Goal: Information Seeking & Learning: Compare options

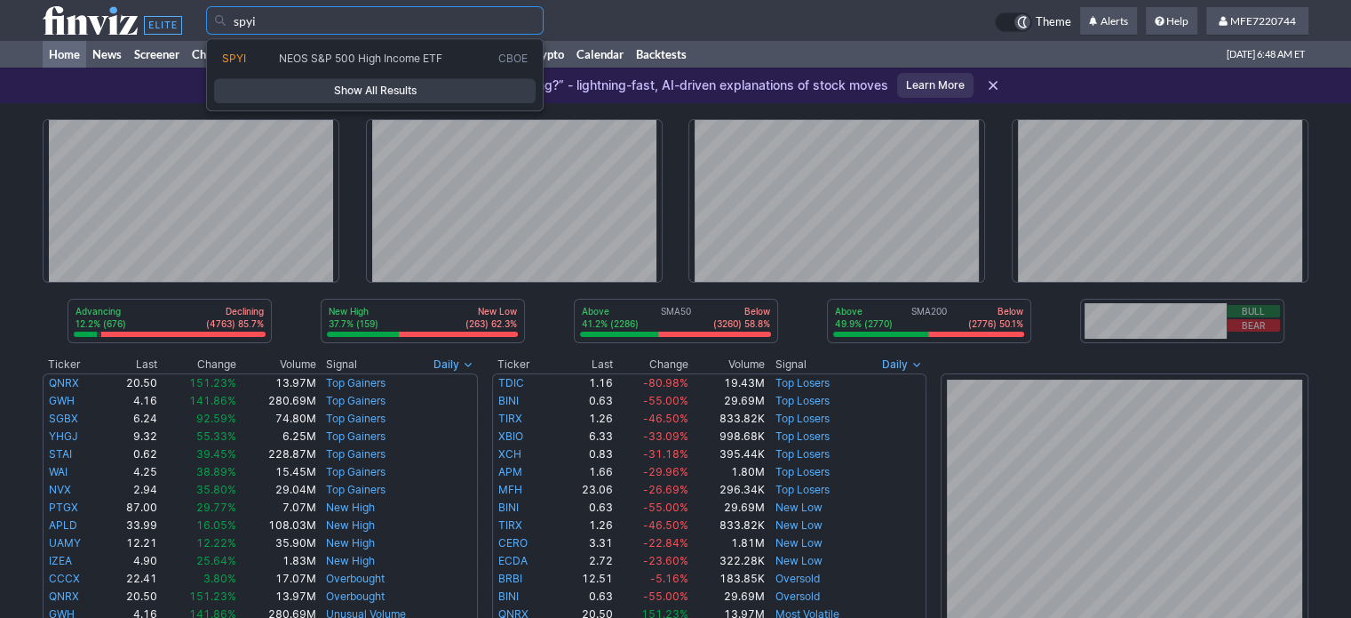
type input "spyi"
click at [394, 97] on span "Show All Results" at bounding box center [375, 91] width 306 height 18
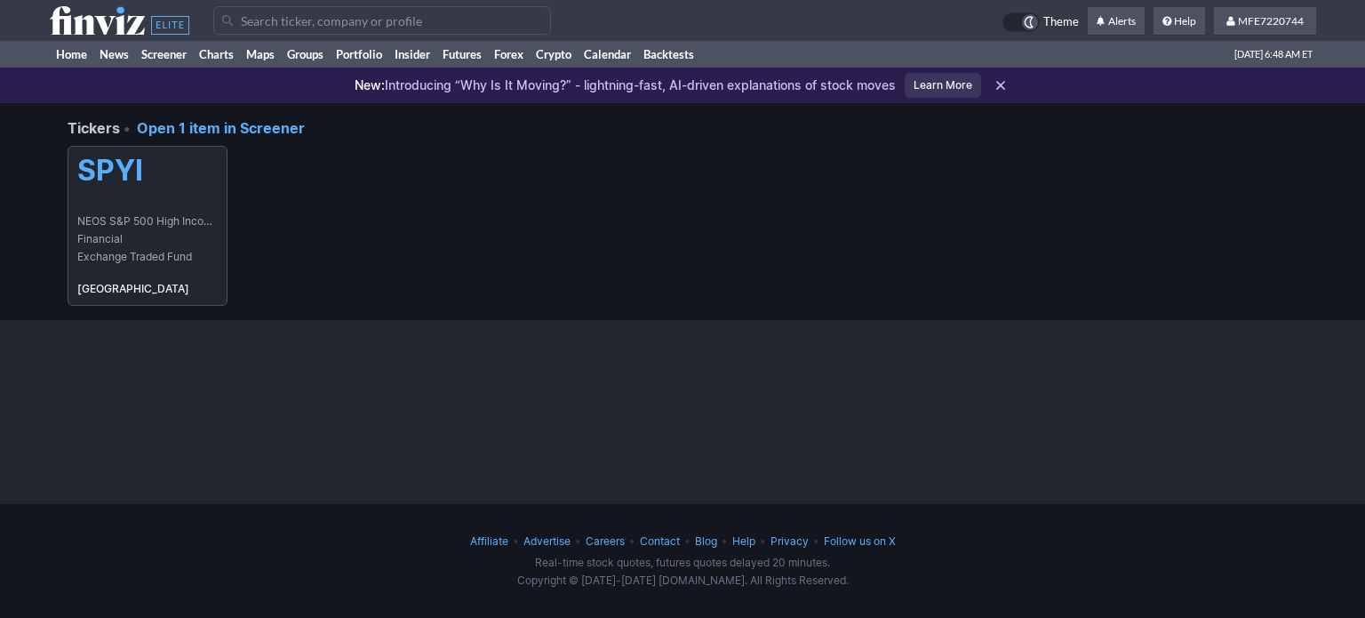
click at [208, 195] on link "SPYI NEOS S&P 500 High Income ETF Financial Exchange Traded Fund USA" at bounding box center [148, 226] width 160 height 160
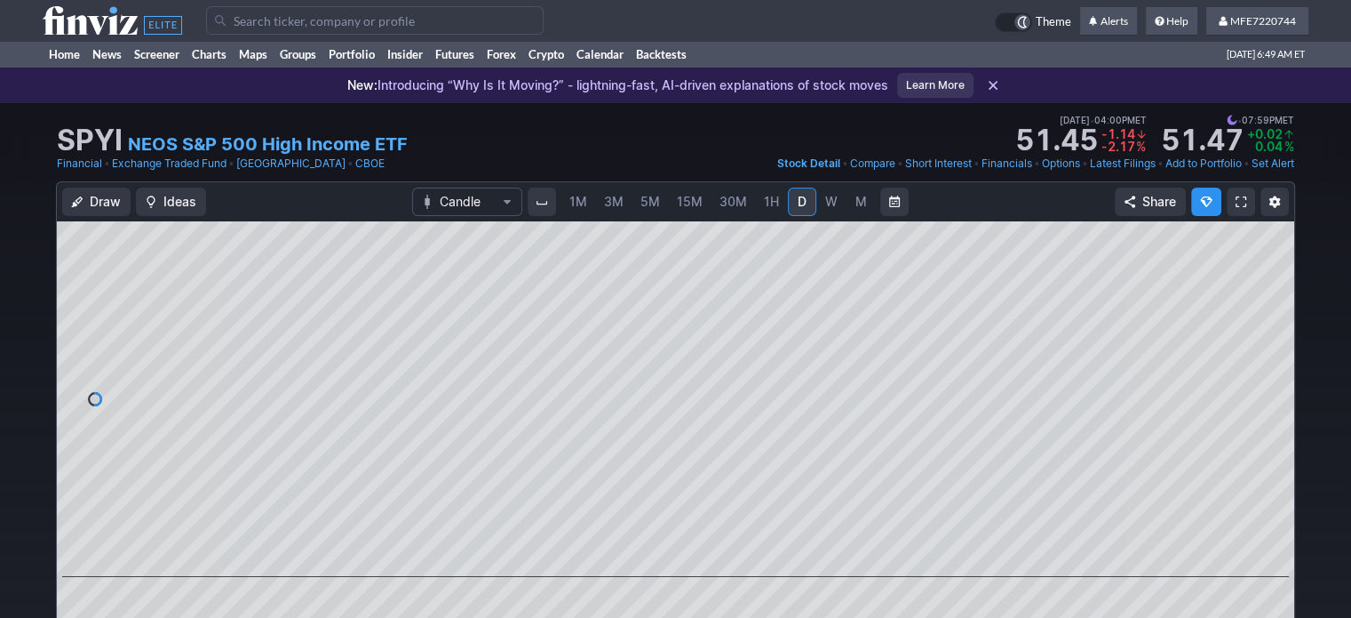
click at [858, 209] on span "M" at bounding box center [862, 201] width 12 height 15
click at [798, 209] on span "D" at bounding box center [802, 201] width 9 height 15
click at [409, 17] on input "Search" at bounding box center [375, 20] width 338 height 28
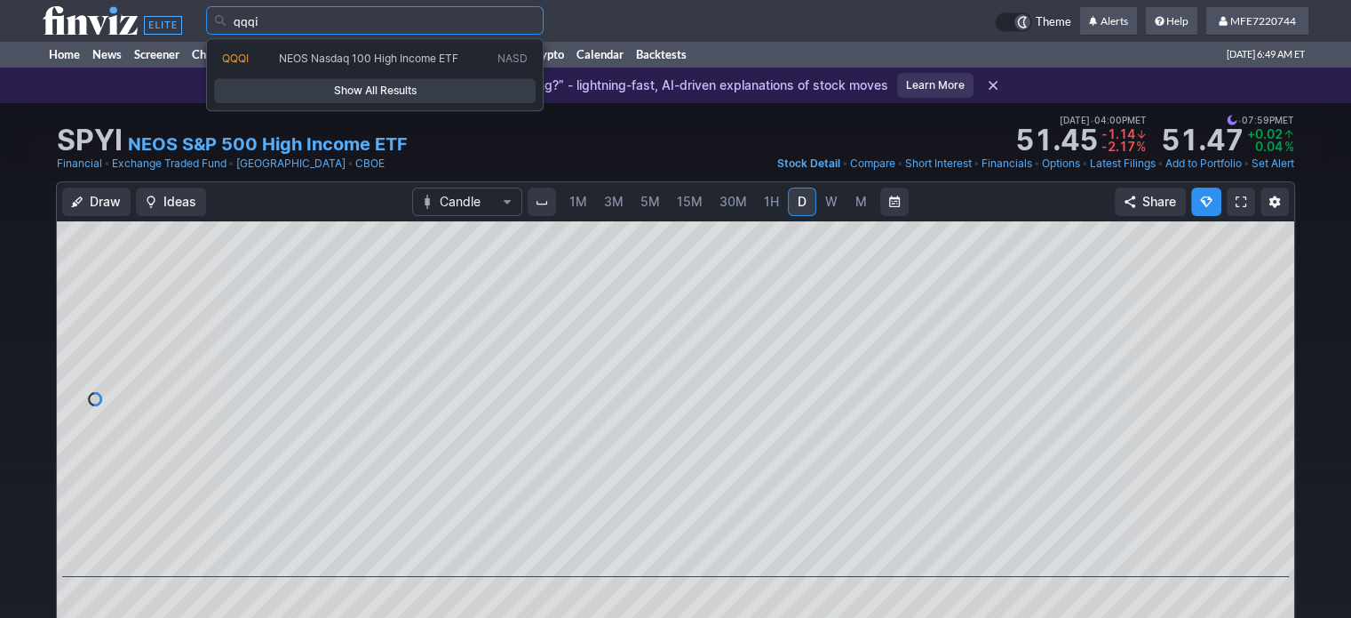
type input "qqqi"
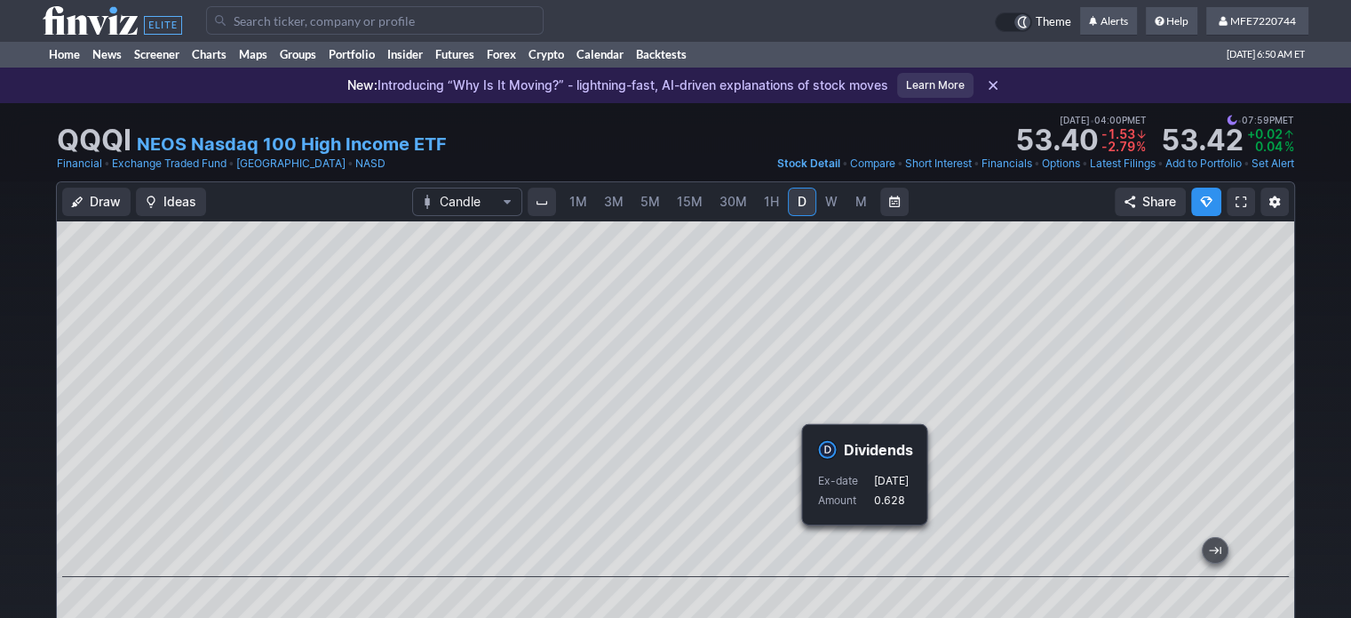
click at [457, 17] on input "Search" at bounding box center [375, 20] width 338 height 28
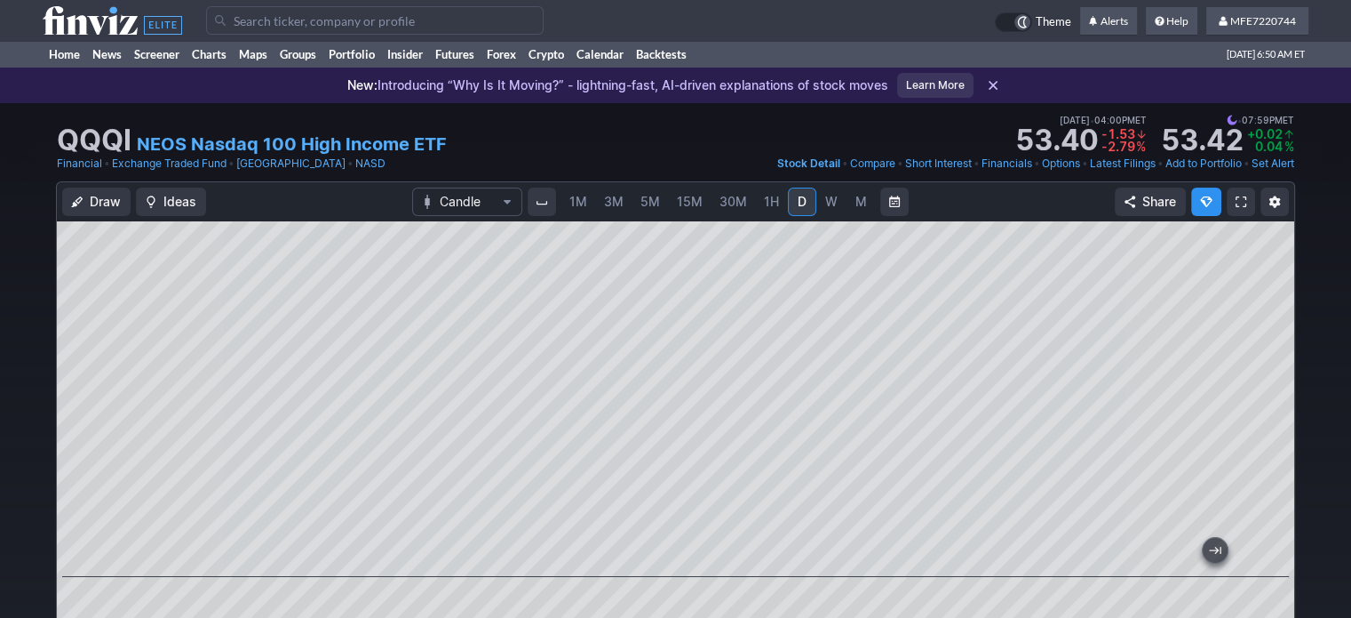
click at [457, 17] on input "Search" at bounding box center [375, 20] width 338 height 28
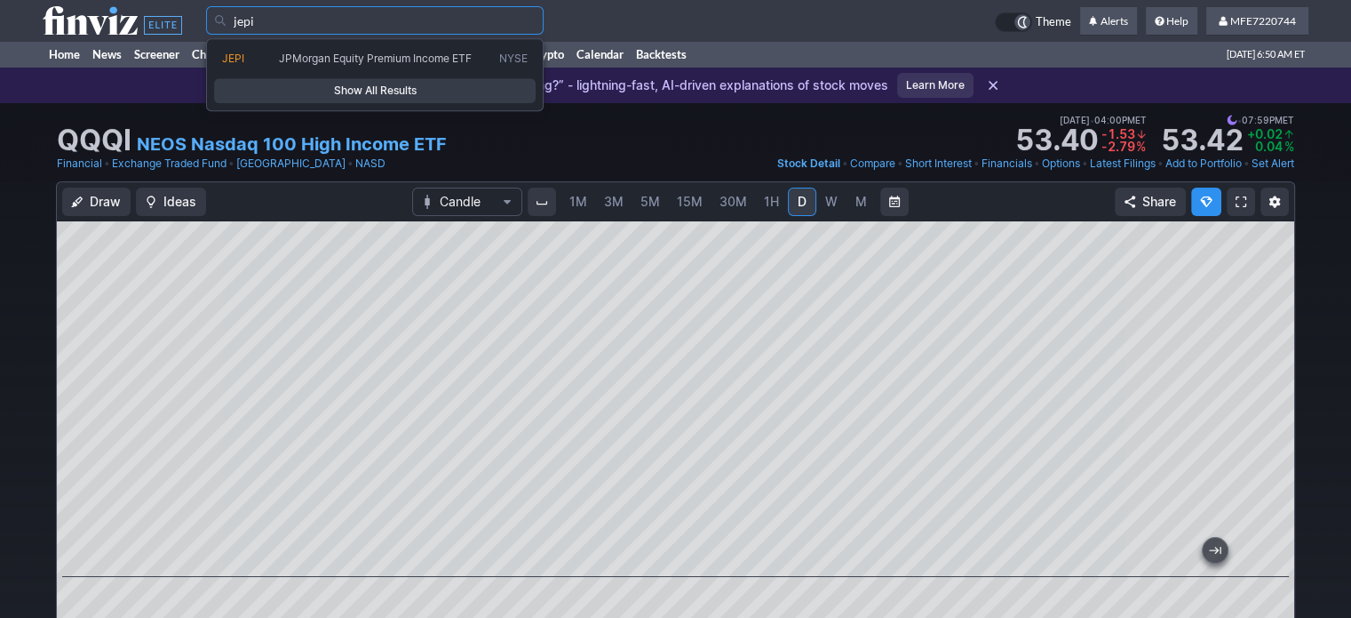
type input "jepi"
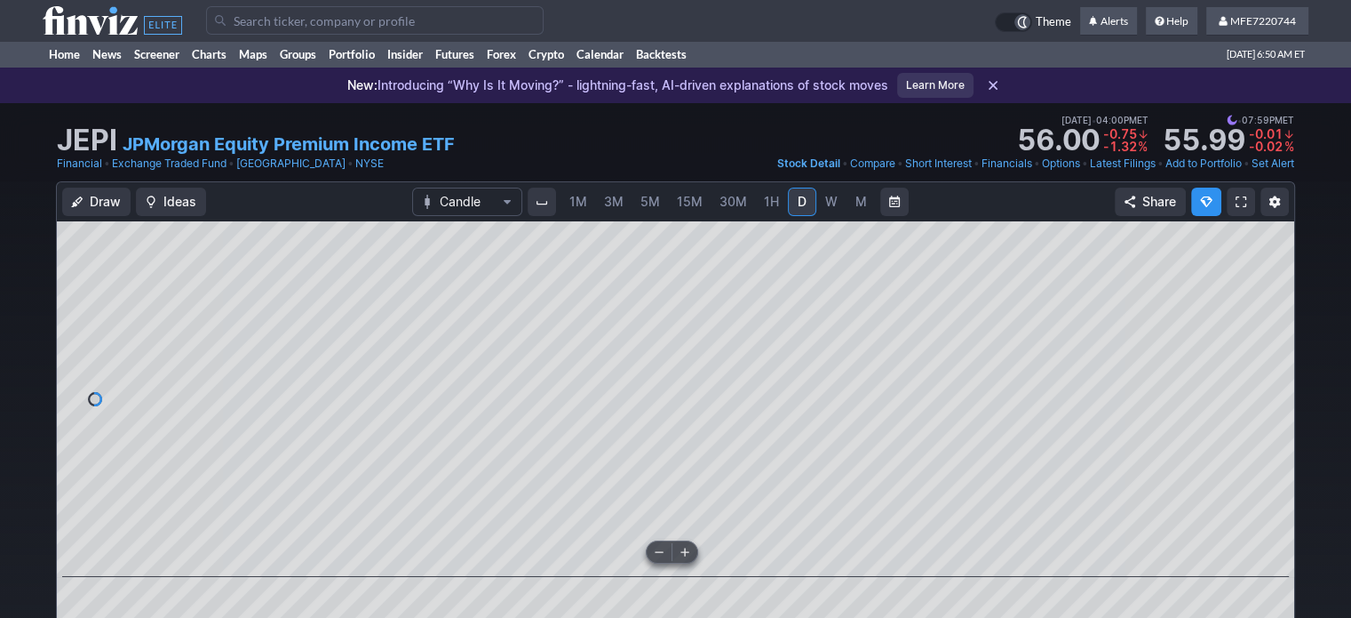
click at [472, 21] on input "Search" at bounding box center [375, 20] width 338 height 28
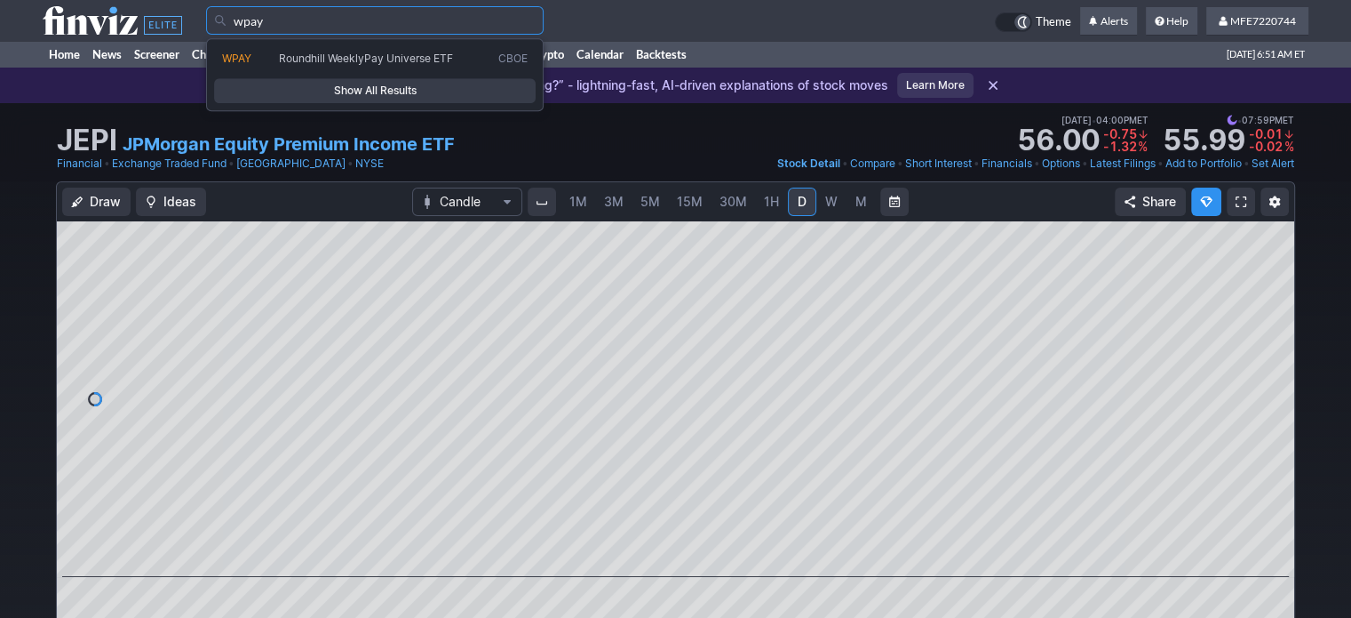
type input "wpay"
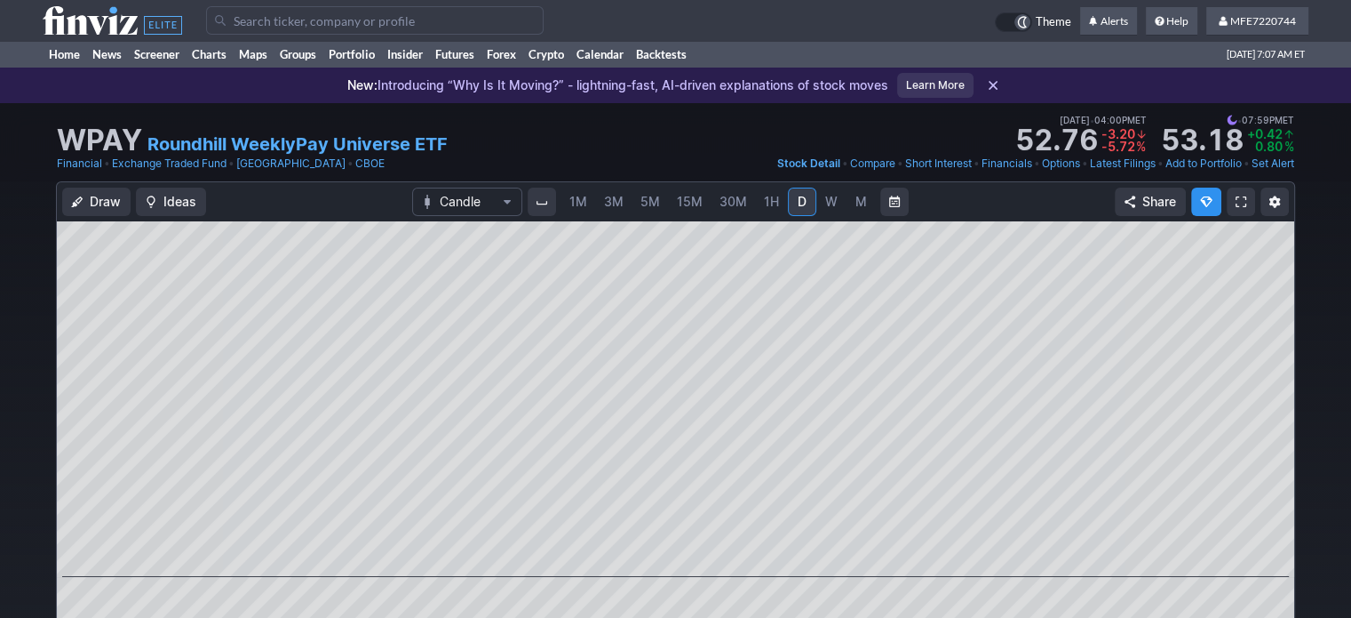
click at [508, 15] on input "Search" at bounding box center [375, 20] width 338 height 28
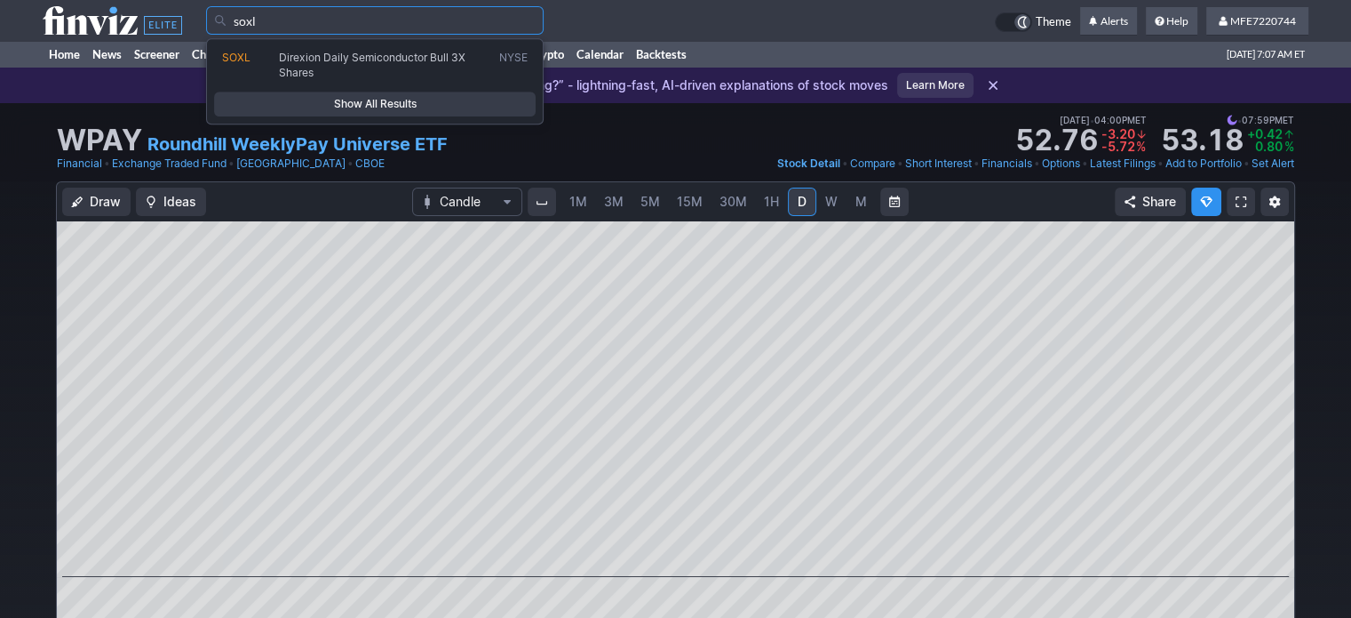
type input "soxl"
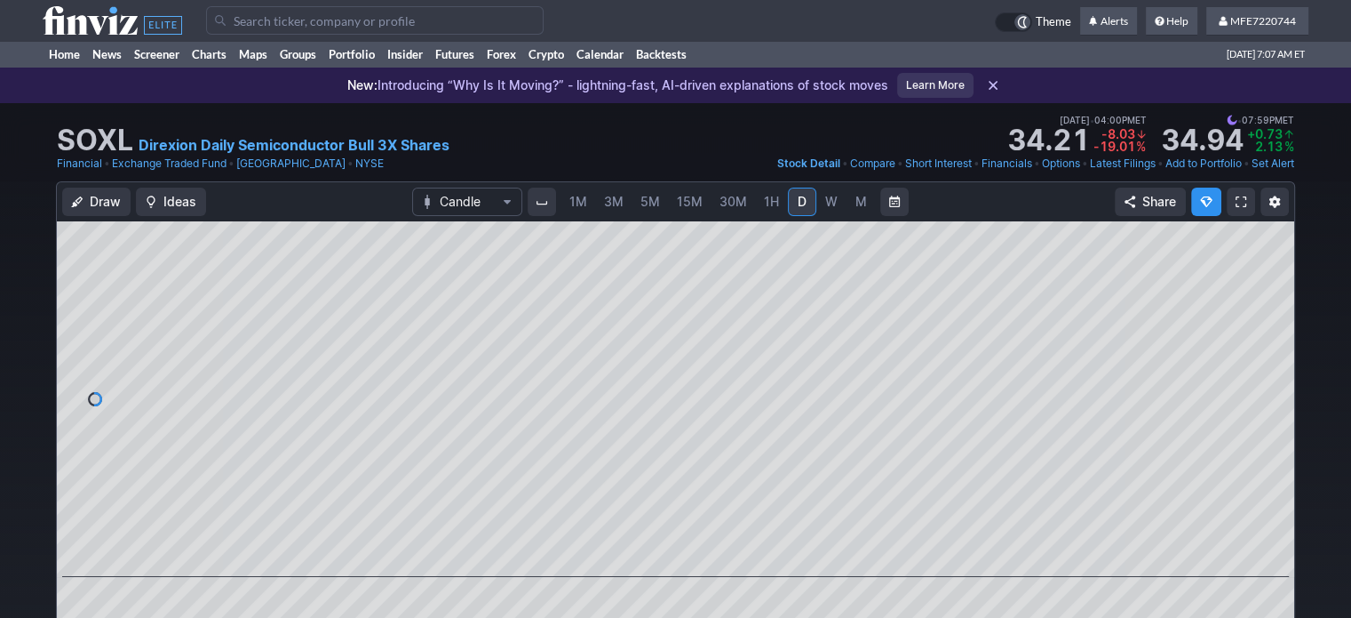
click at [857, 201] on span "M" at bounding box center [862, 201] width 12 height 15
click at [316, 20] on input "Search" at bounding box center [375, 20] width 338 height 28
drag, startPoint x: 316, startPoint y: 20, endPoint x: 314, endPoint y: 3, distance: 18.0
click at [316, 20] on input "Search" at bounding box center [375, 20] width 338 height 28
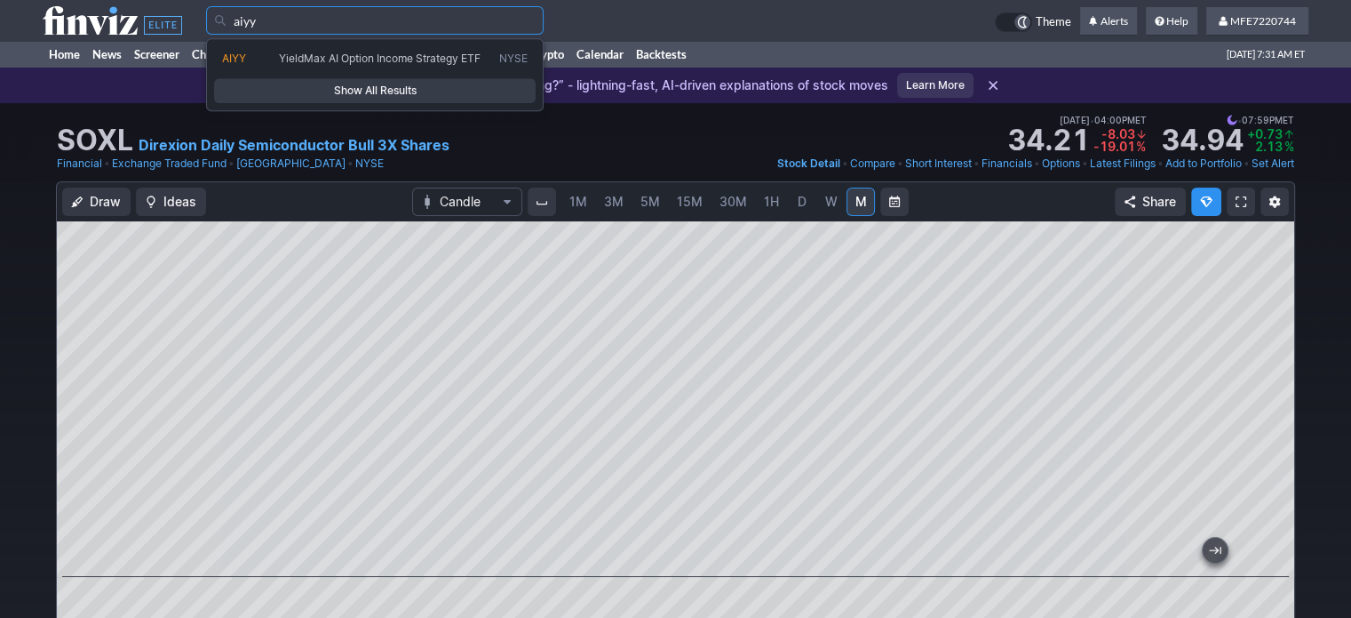
type input "aiyy"
click at [359, 82] on span "Show All Results" at bounding box center [375, 91] width 306 height 18
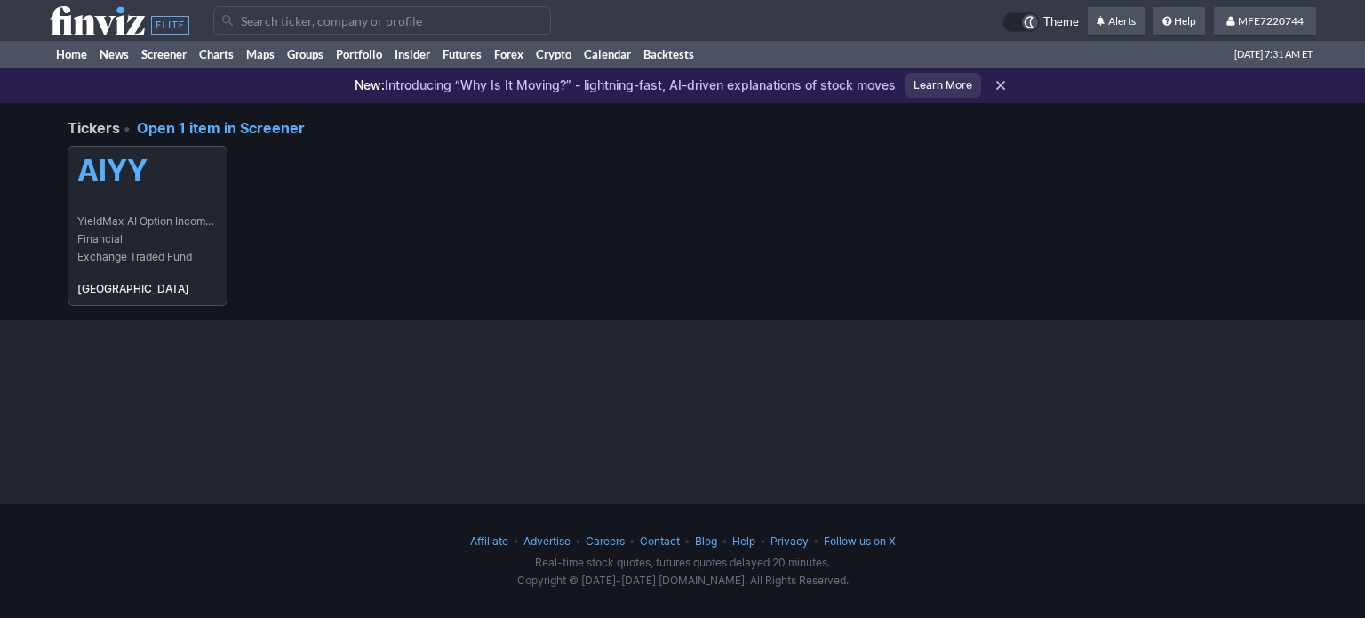
click at [93, 219] on span "YieldMax AI Option Income Strategy ETF" at bounding box center [147, 221] width 140 height 18
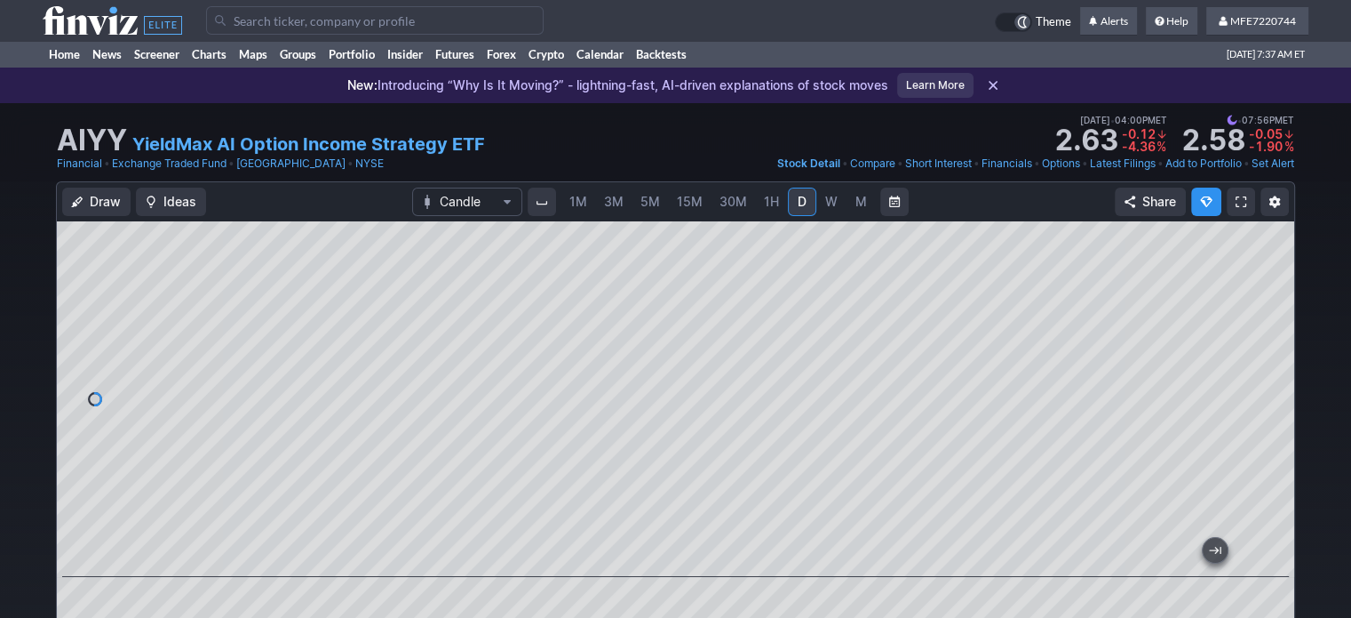
click at [445, 19] on input "Search" at bounding box center [375, 20] width 338 height 28
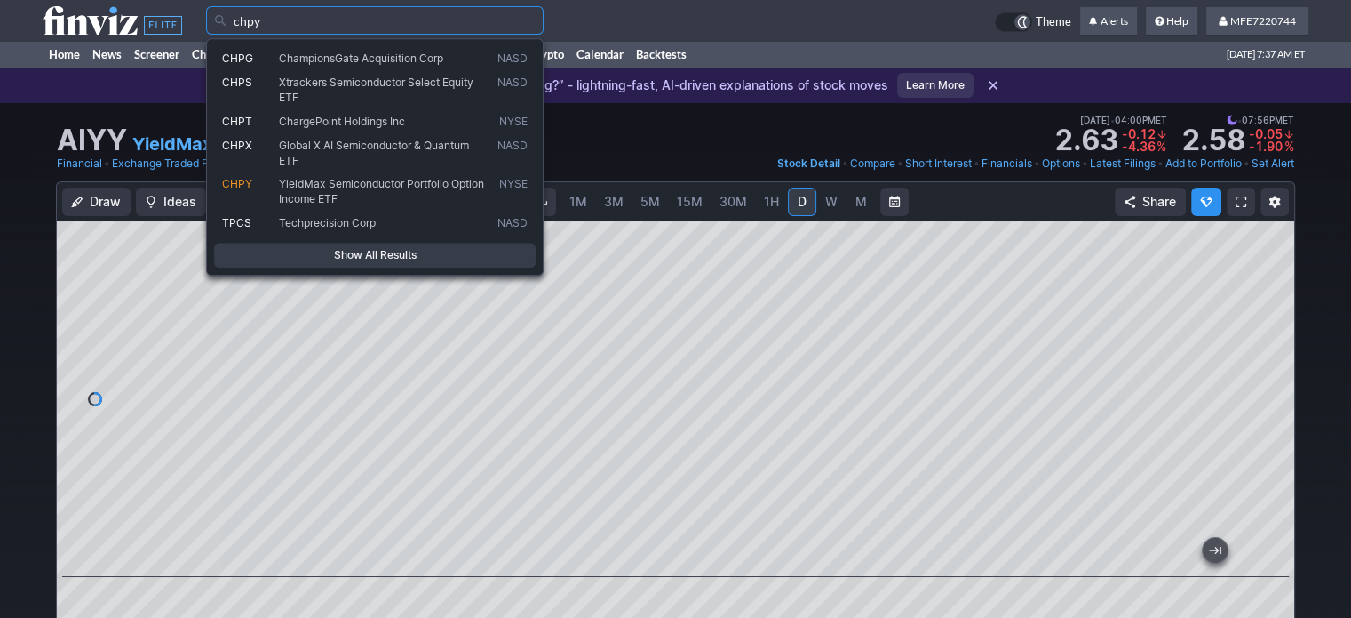
type input "chpy"
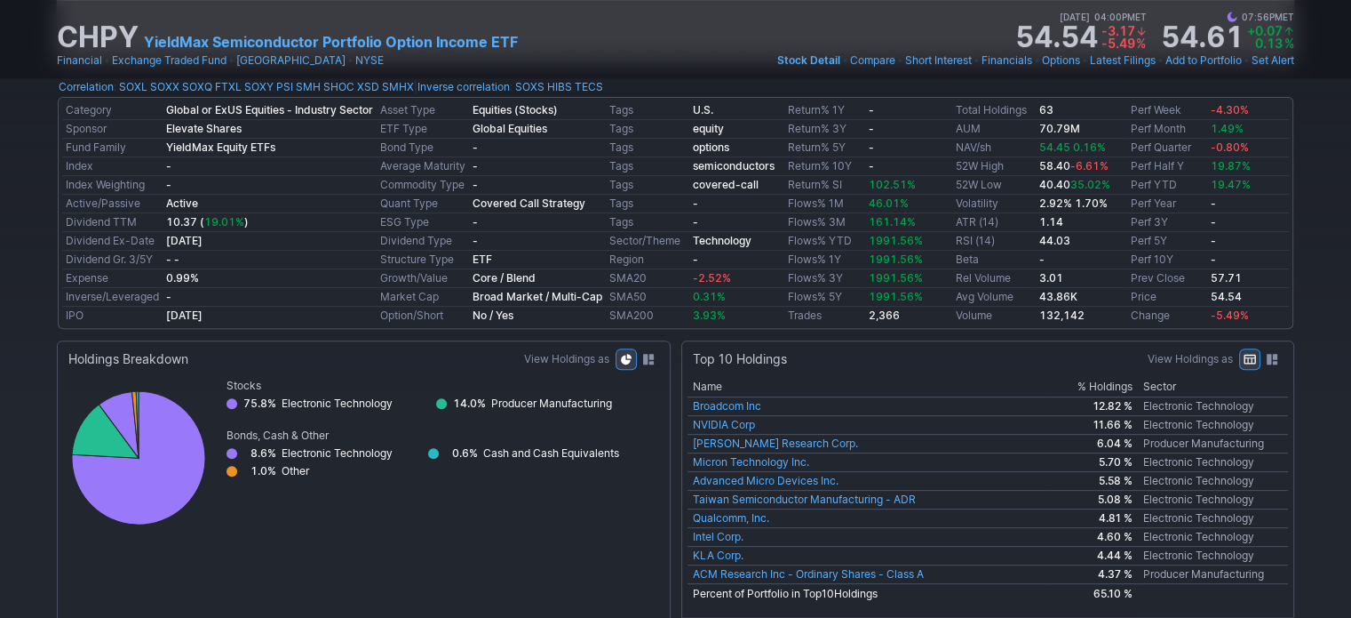
scroll to position [89, 0]
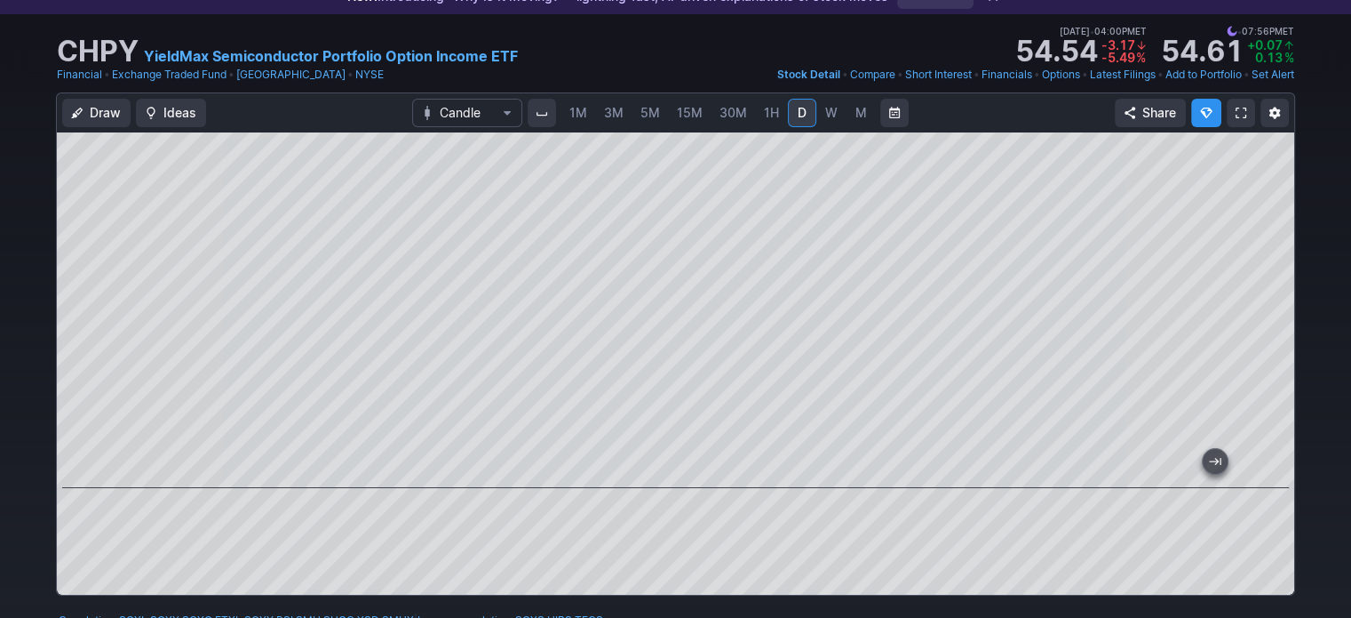
click at [856, 113] on span "M" at bounding box center [862, 112] width 12 height 15
drag, startPoint x: 801, startPoint y: 109, endPoint x: 802, endPoint y: 131, distance: 21.4
click at [801, 109] on span "D" at bounding box center [802, 112] width 9 height 15
